Goal: Information Seeking & Learning: Find specific fact

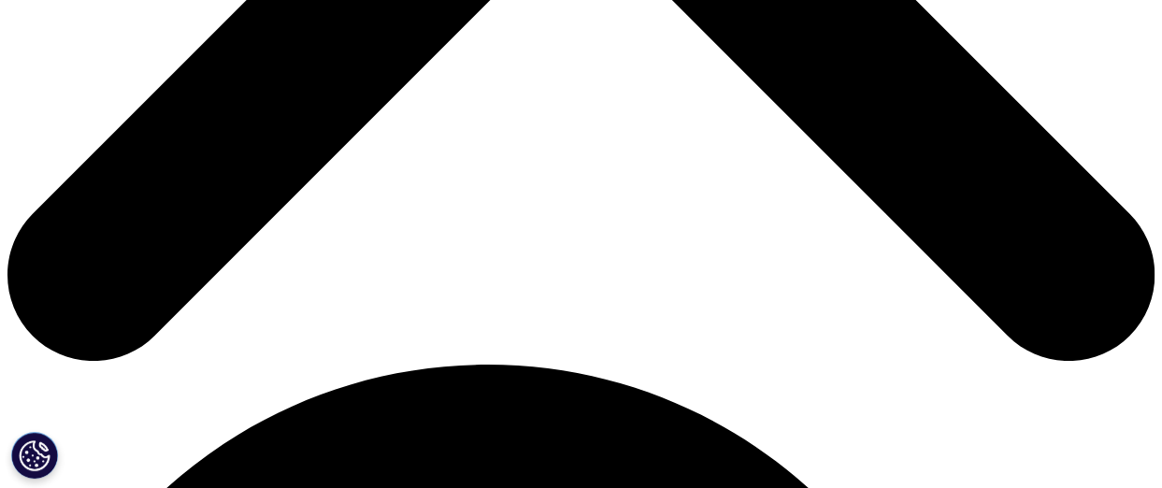
scroll to position [841, 0]
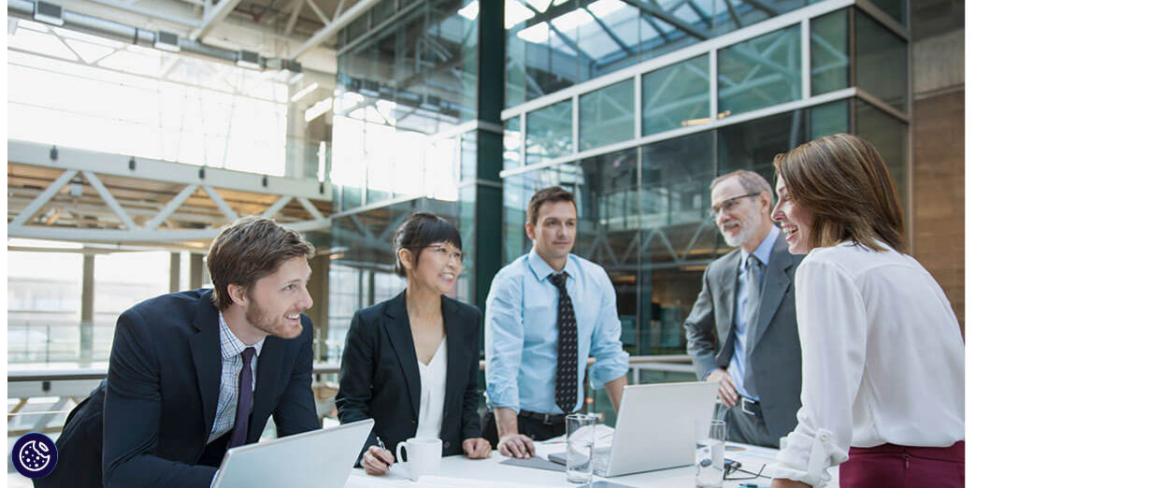
scroll to position [3553, 0]
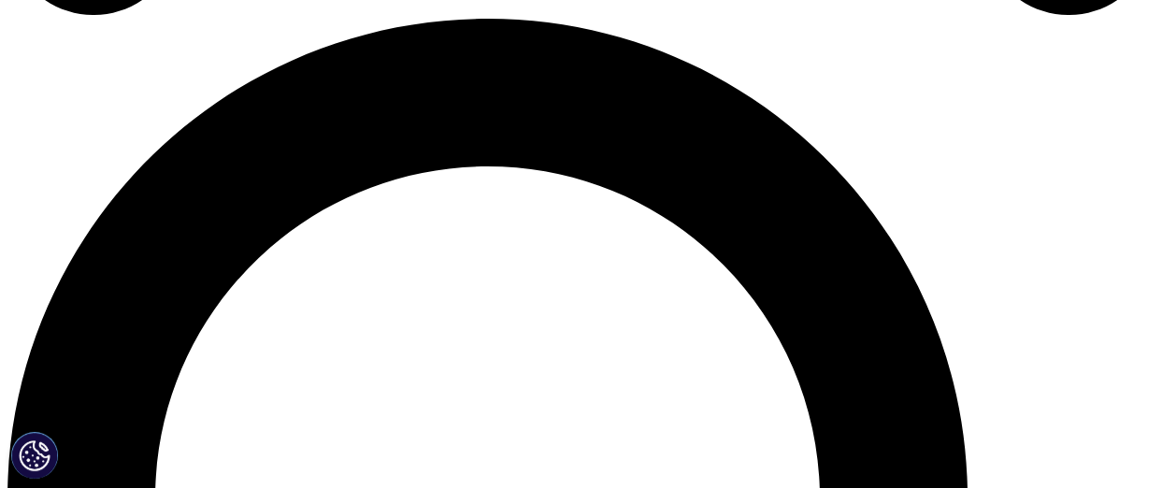
scroll to position [785, 0]
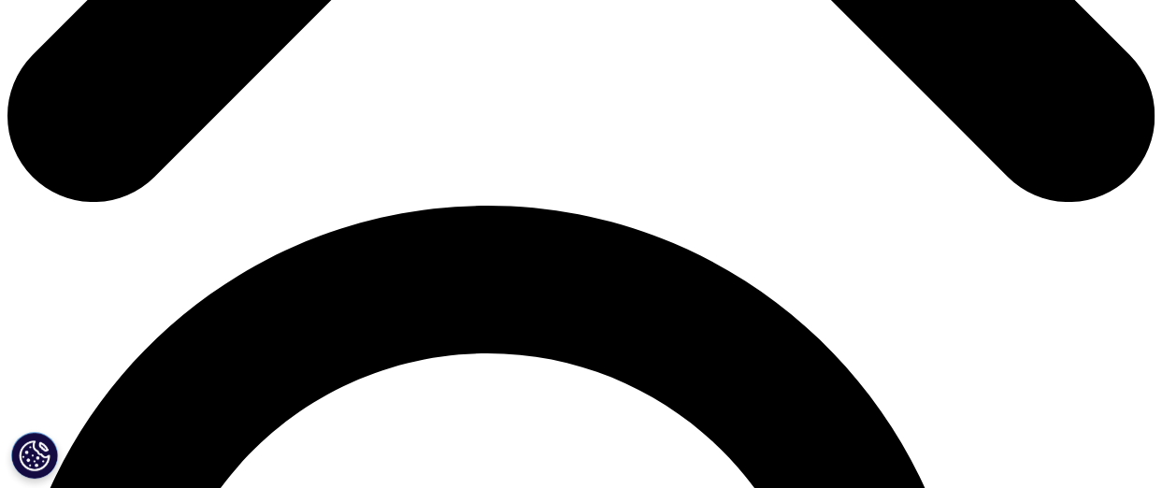
scroll to position [748, 0]
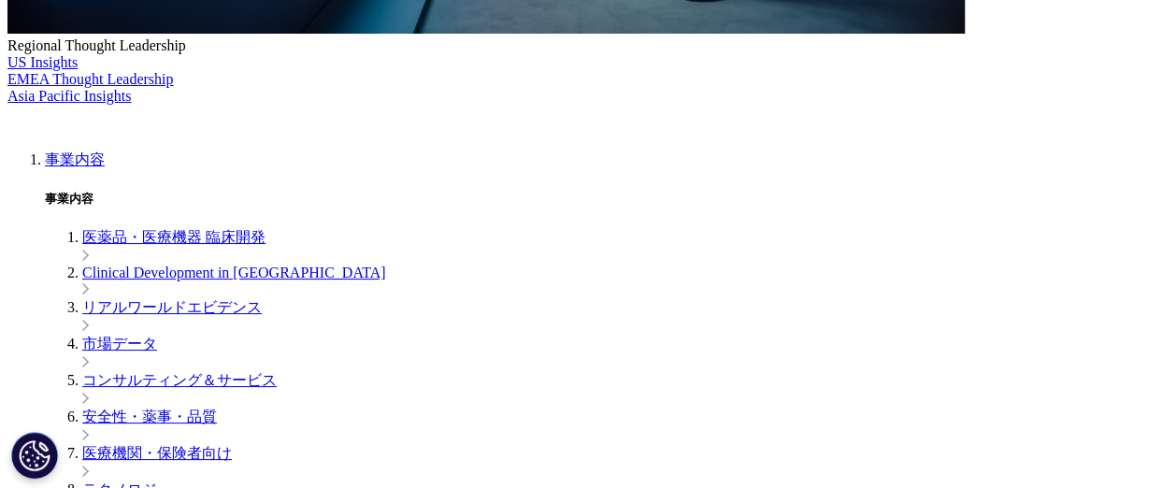
scroll to position [785, 0]
